Goal: Information Seeking & Learning: Obtain resource

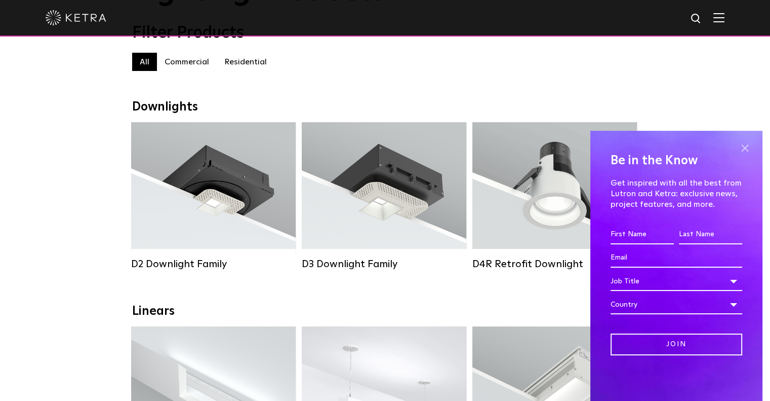
click at [751, 149] on span at bounding box center [744, 148] width 15 height 15
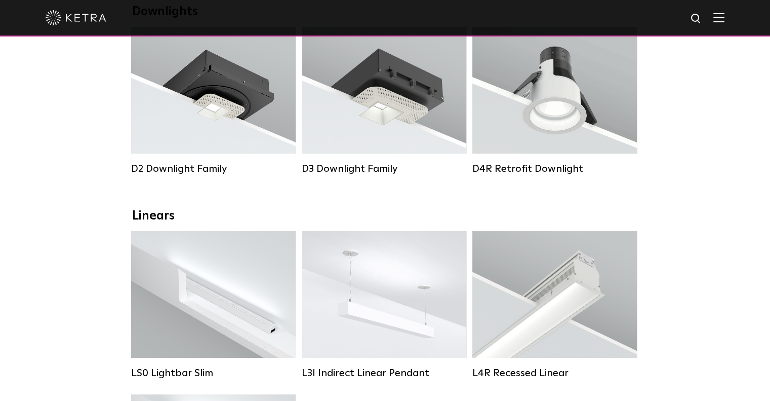
scroll to position [152, 0]
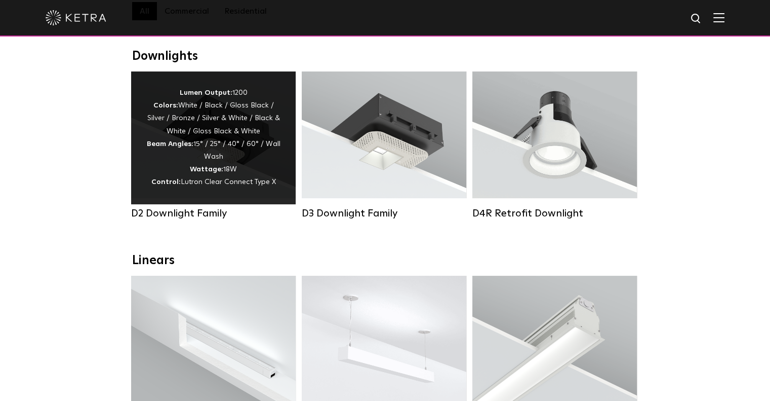
drag, startPoint x: 251, startPoint y: 145, endPoint x: 260, endPoint y: 151, distance: 11.0
click at [260, 151] on div "Lumen Output: 1200 Colors: White / Black / Gloss Black / Silver / Bronze / Silv…" at bounding box center [213, 138] width 134 height 102
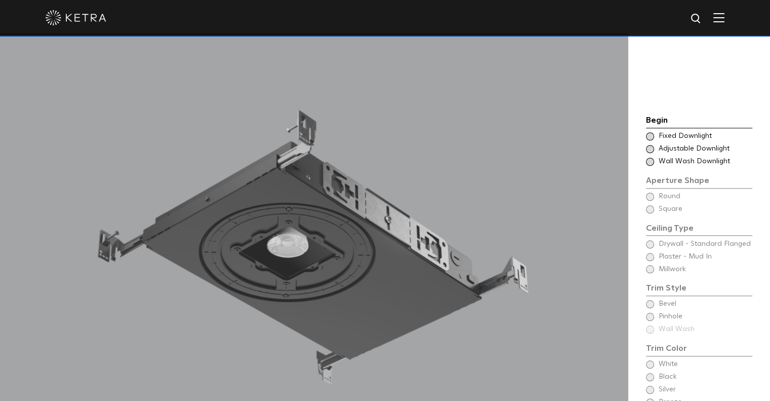
scroll to position [861, 0]
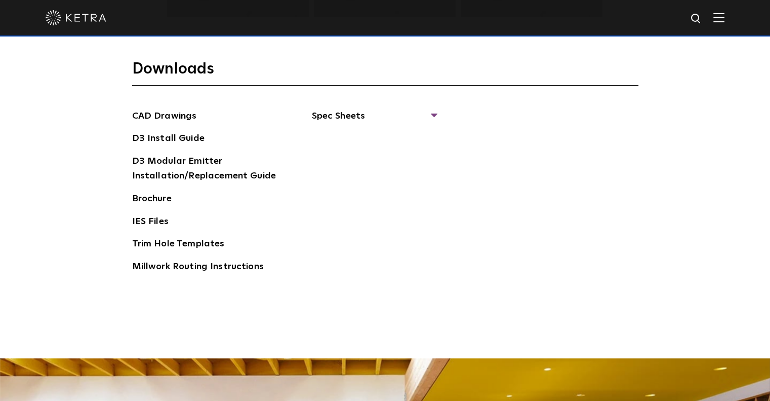
scroll to position [1570, 0]
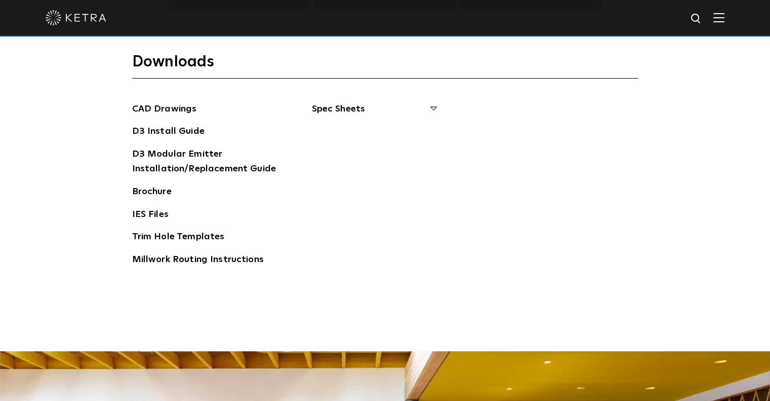
click at [428, 106] on span "Spec Sheets" at bounding box center [374, 113] width 124 height 22
